Goal: Navigation & Orientation: Find specific page/section

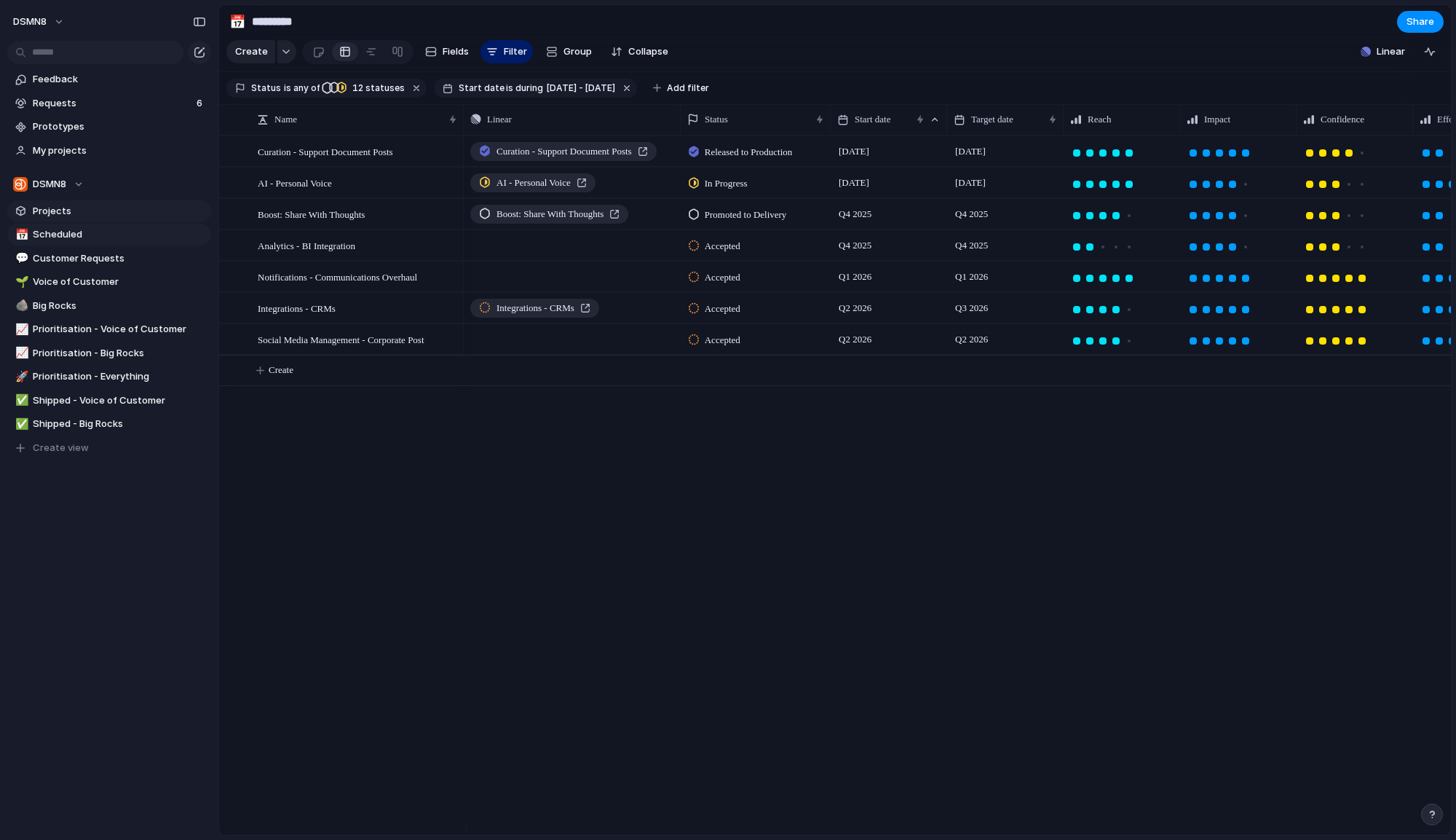
click at [97, 213] on span "Projects" at bounding box center [119, 211] width 174 height 15
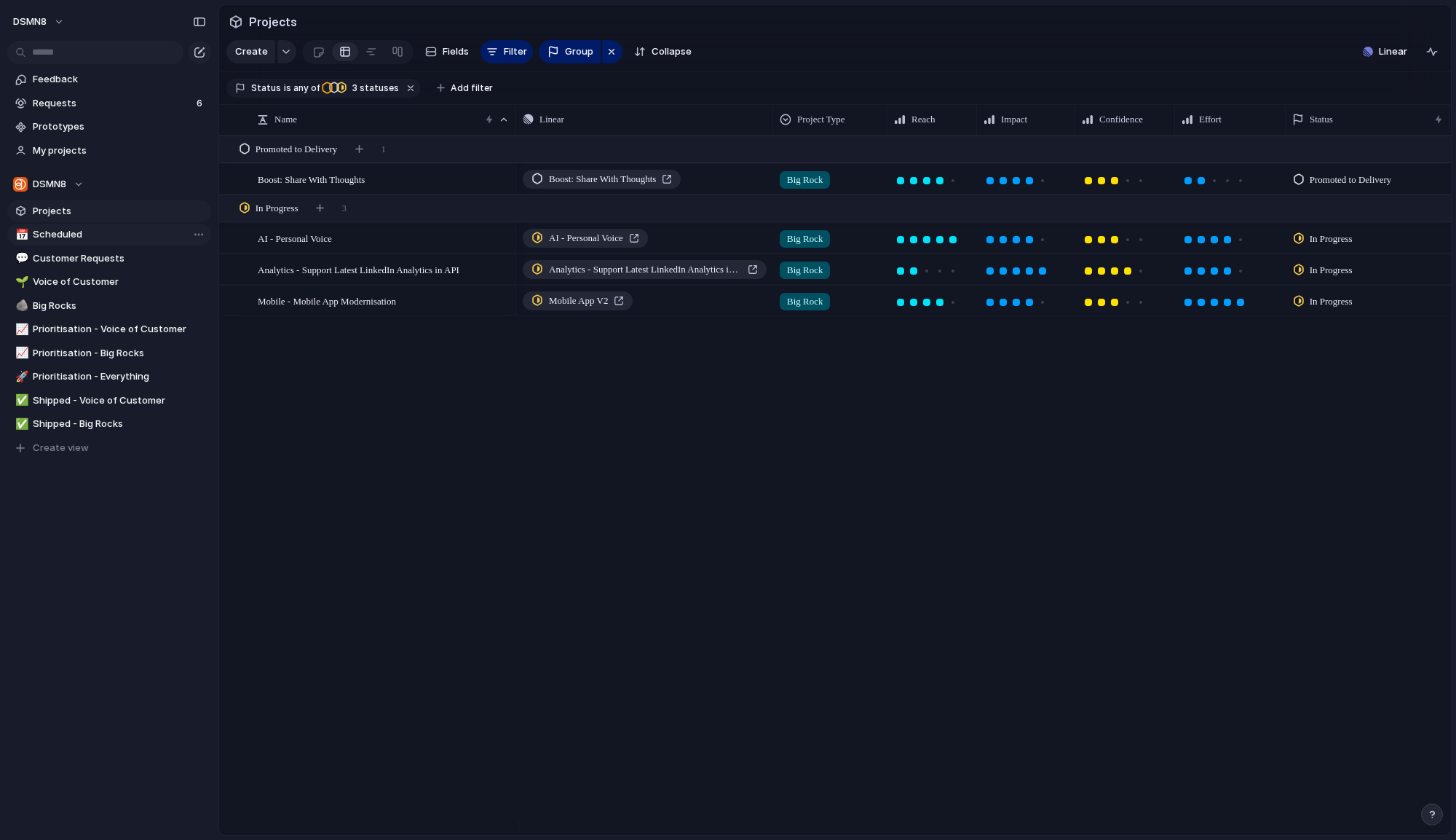
click at [97, 227] on span "Scheduled" at bounding box center [119, 235] width 174 height 15
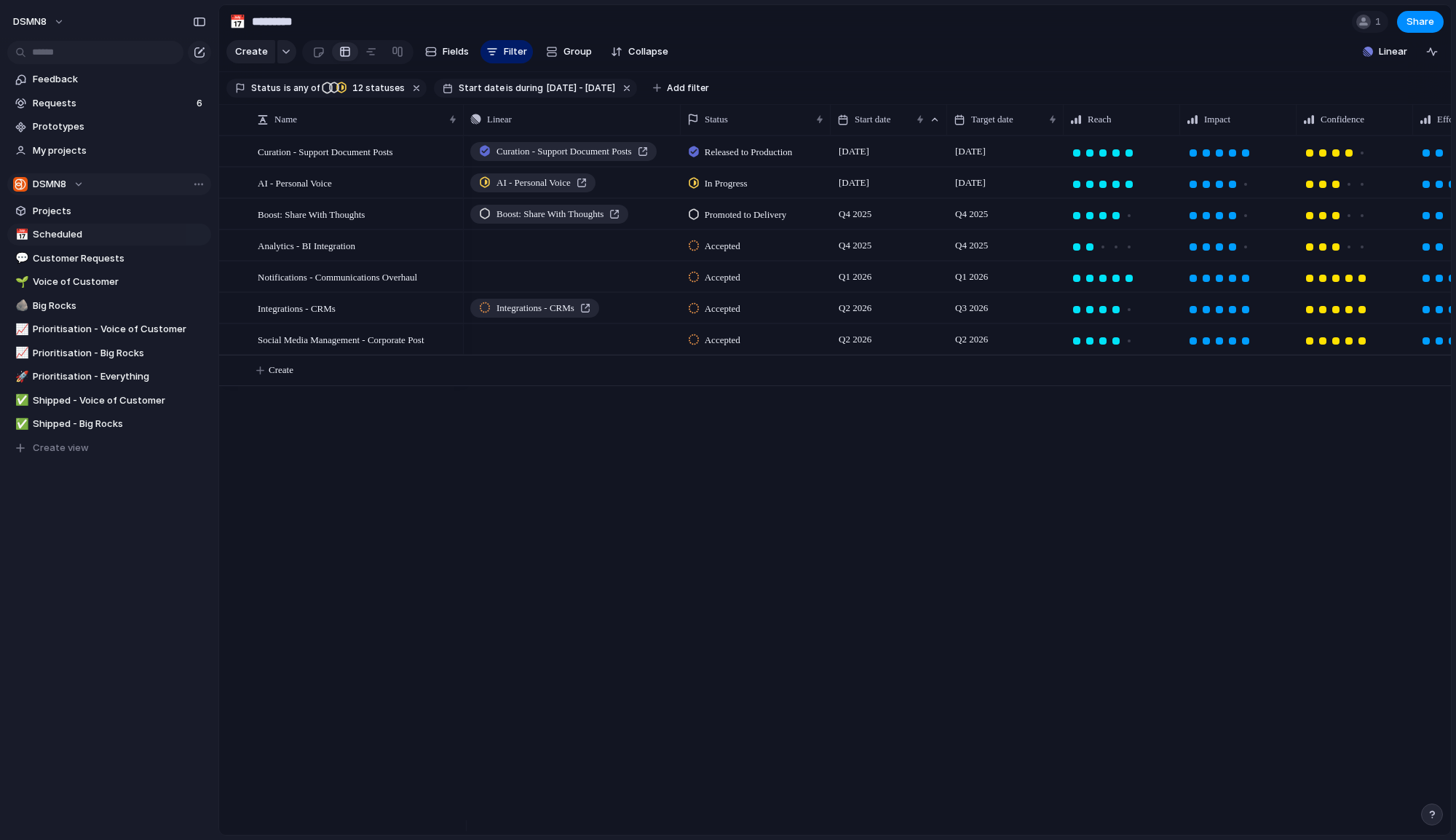
click at [80, 184] on div "DSMN8" at bounding box center [48, 185] width 70 height 15
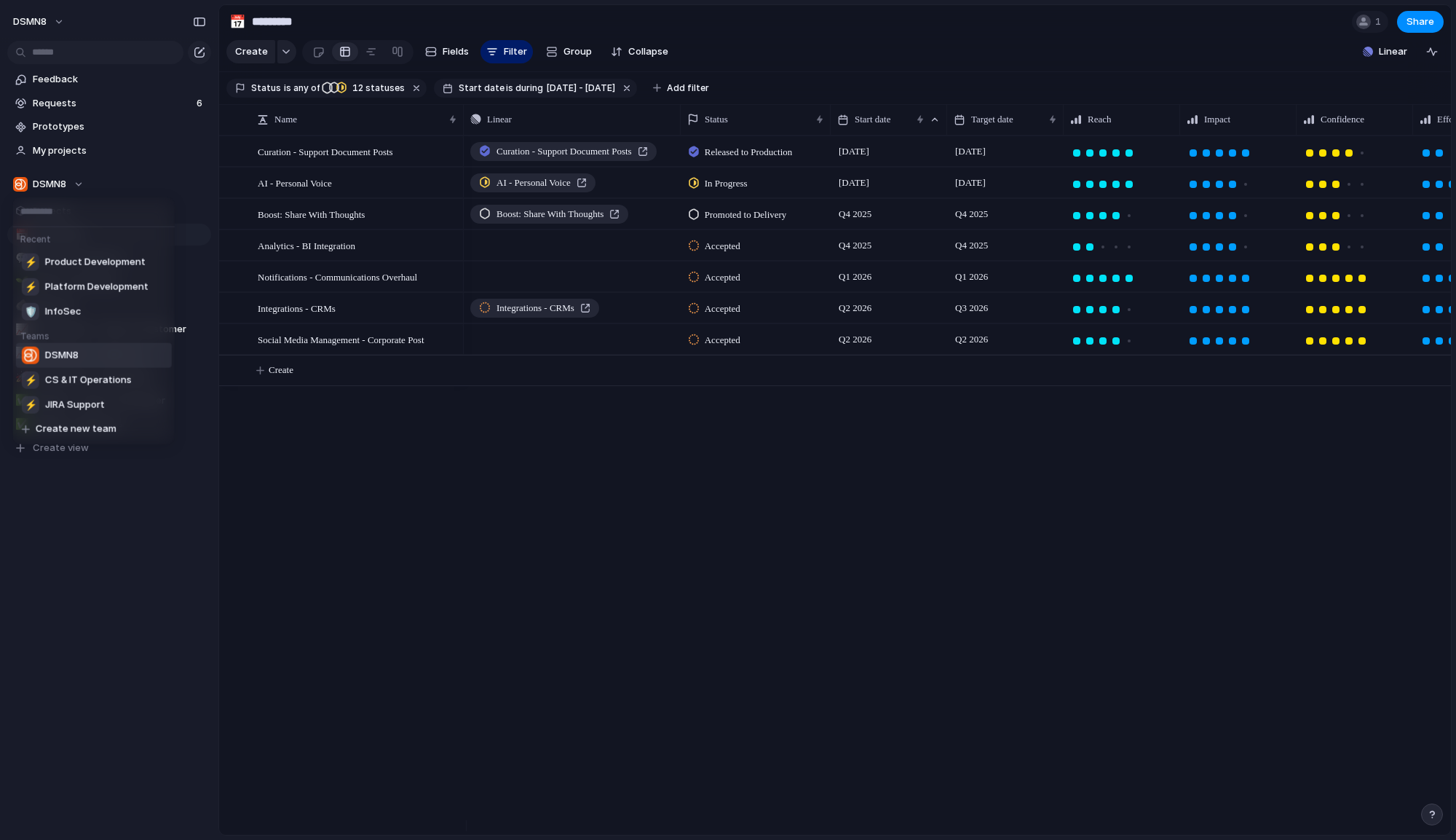
click at [77, 184] on div "Recent ⚡ Product Development ⚡ Platform Development 🛡 InfoSec Teams DSMN8 ⚡ CS …" at bounding box center [728, 420] width 1456 height 840
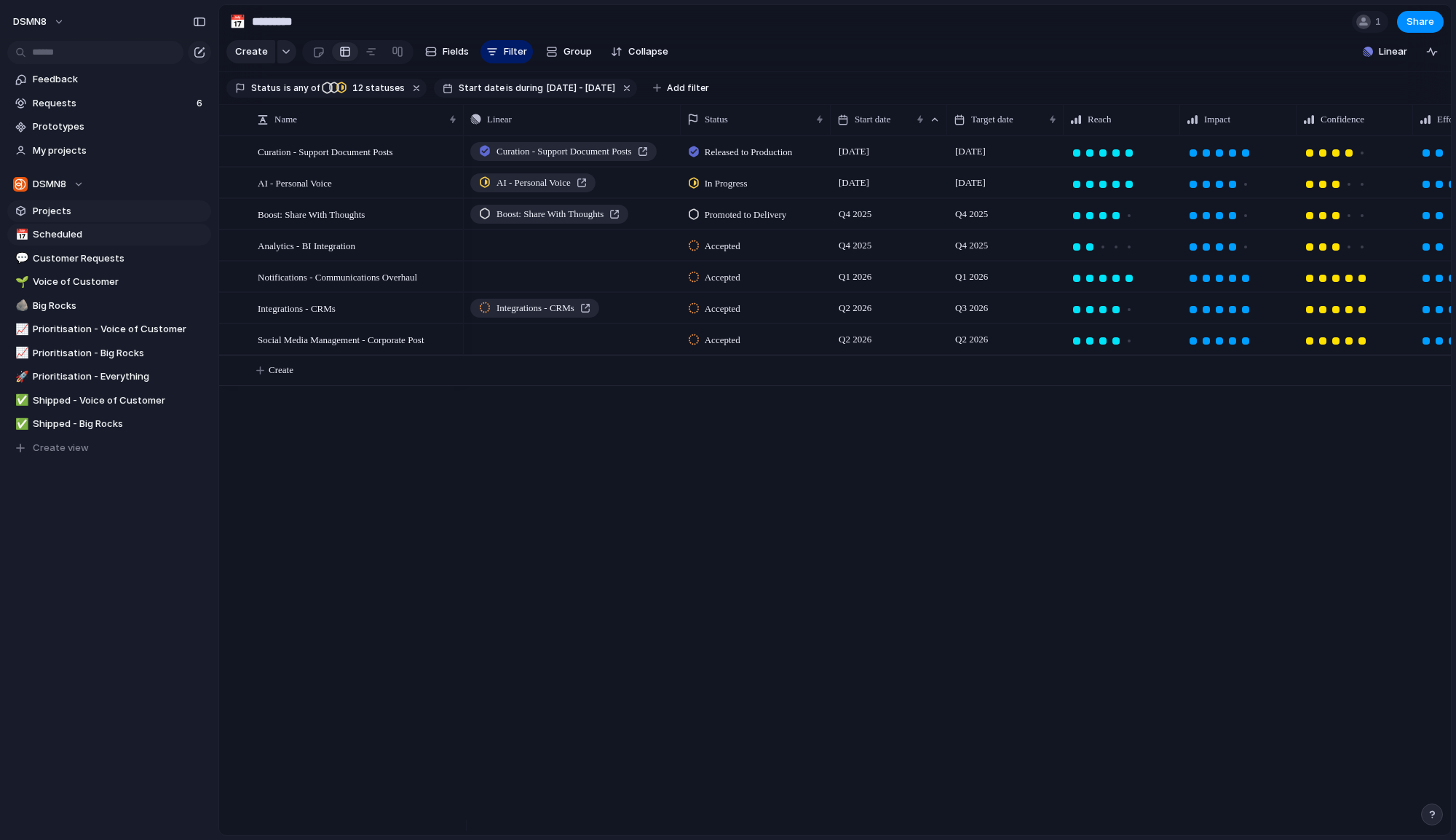
click at [91, 202] on link "Projects" at bounding box center [109, 210] width 204 height 22
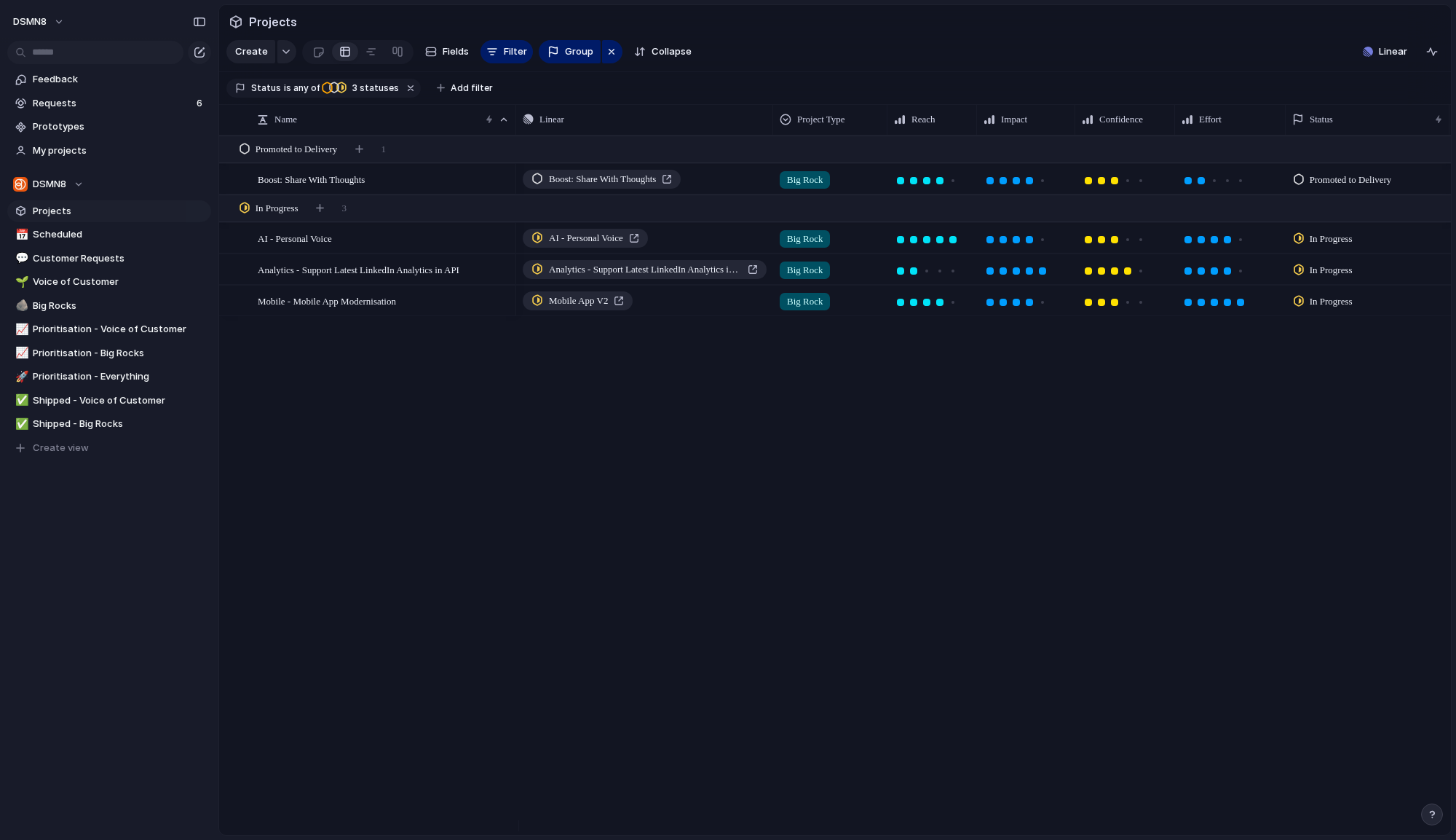
click at [661, 608] on div "Boost: Share With Thoughts Big Rock Promoted to Delivery Q4 2025 Q4 2025 AI - P…" at bounding box center [983, 484] width 934 height 699
